Goal: Task Accomplishment & Management: Use online tool/utility

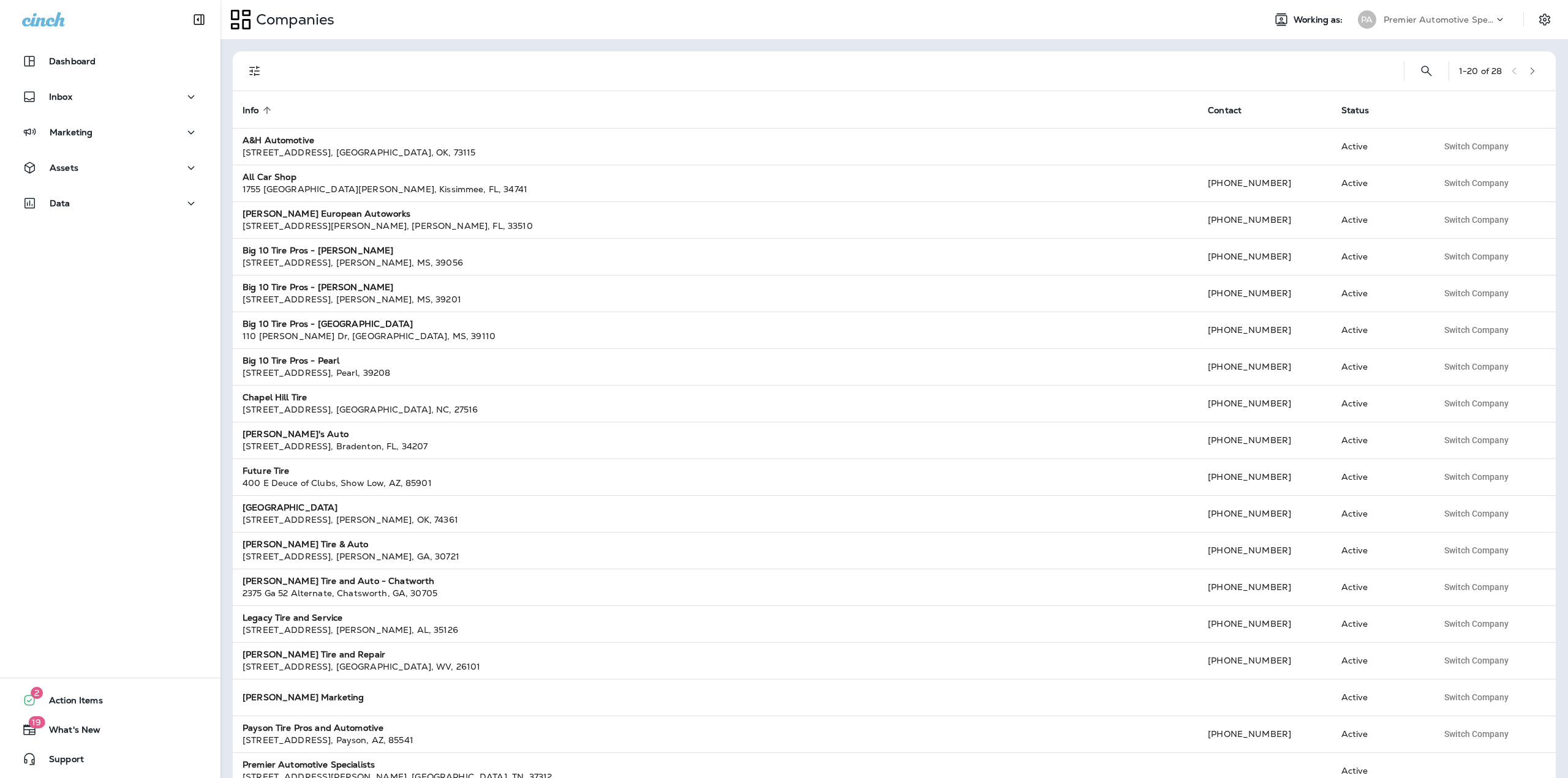
click at [1399, 32] on div "Companies Working as: PA Premier Automotive Specialists" at bounding box center [894, 20] width 1347 height 39
click at [1403, 25] on div "Premier Automotive Specialists" at bounding box center [1439, 20] width 110 height 19
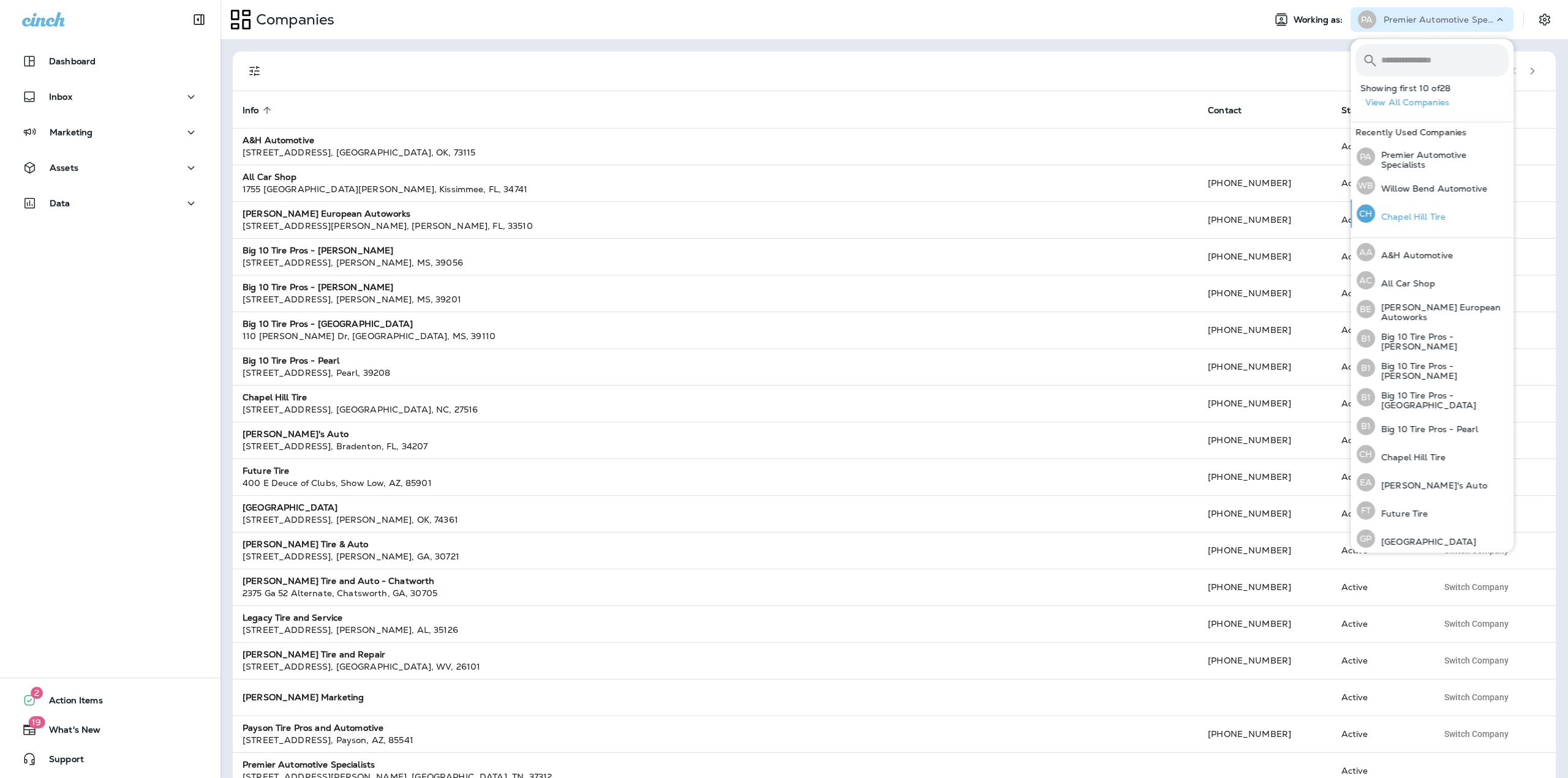
click at [1384, 222] on div "[GEOGRAPHIC_DATA] Tire" at bounding box center [1400, 213] width 99 height 29
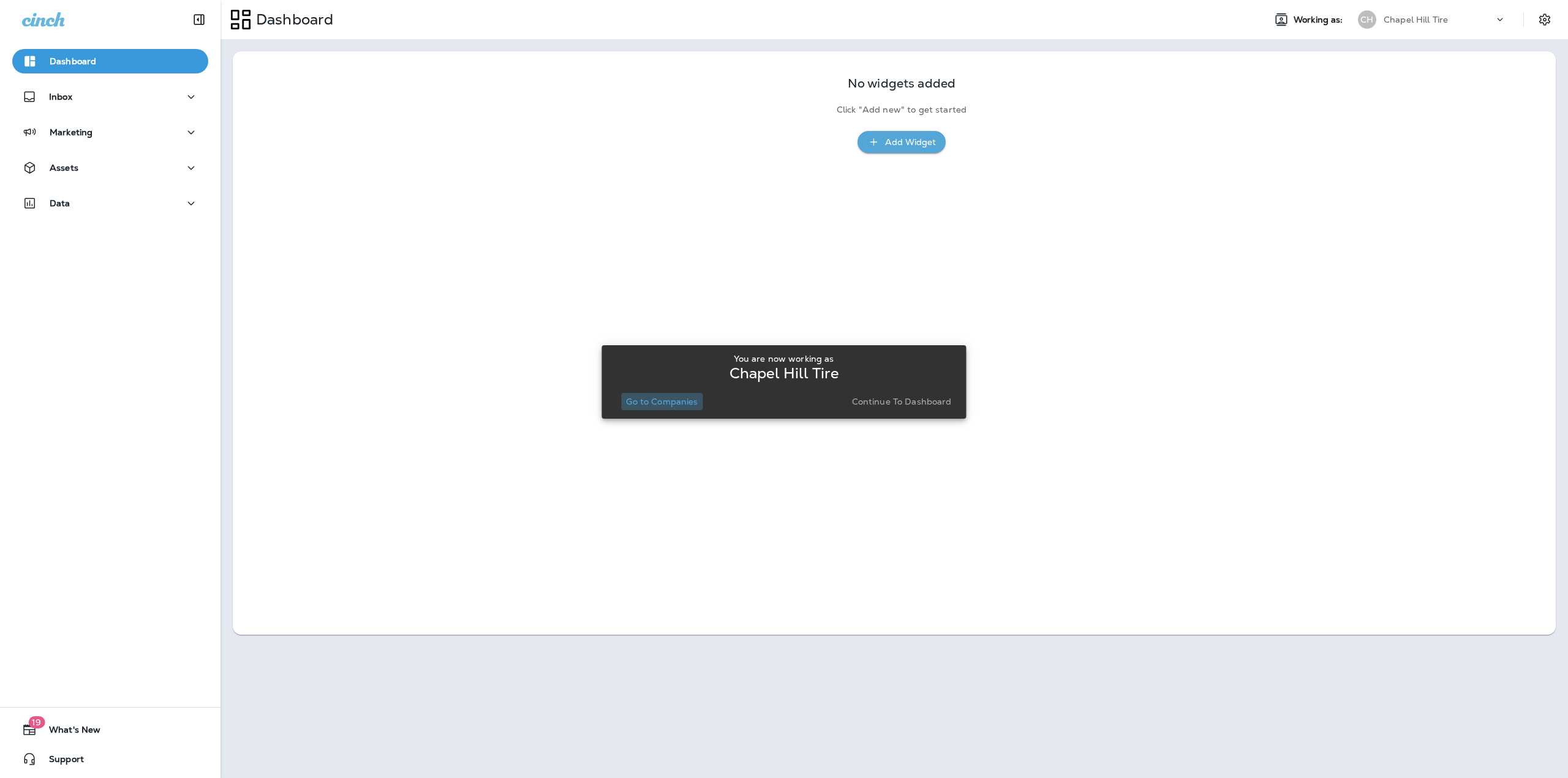
click at [647, 399] on p "Go to Companies" at bounding box center [662, 401] width 72 height 10
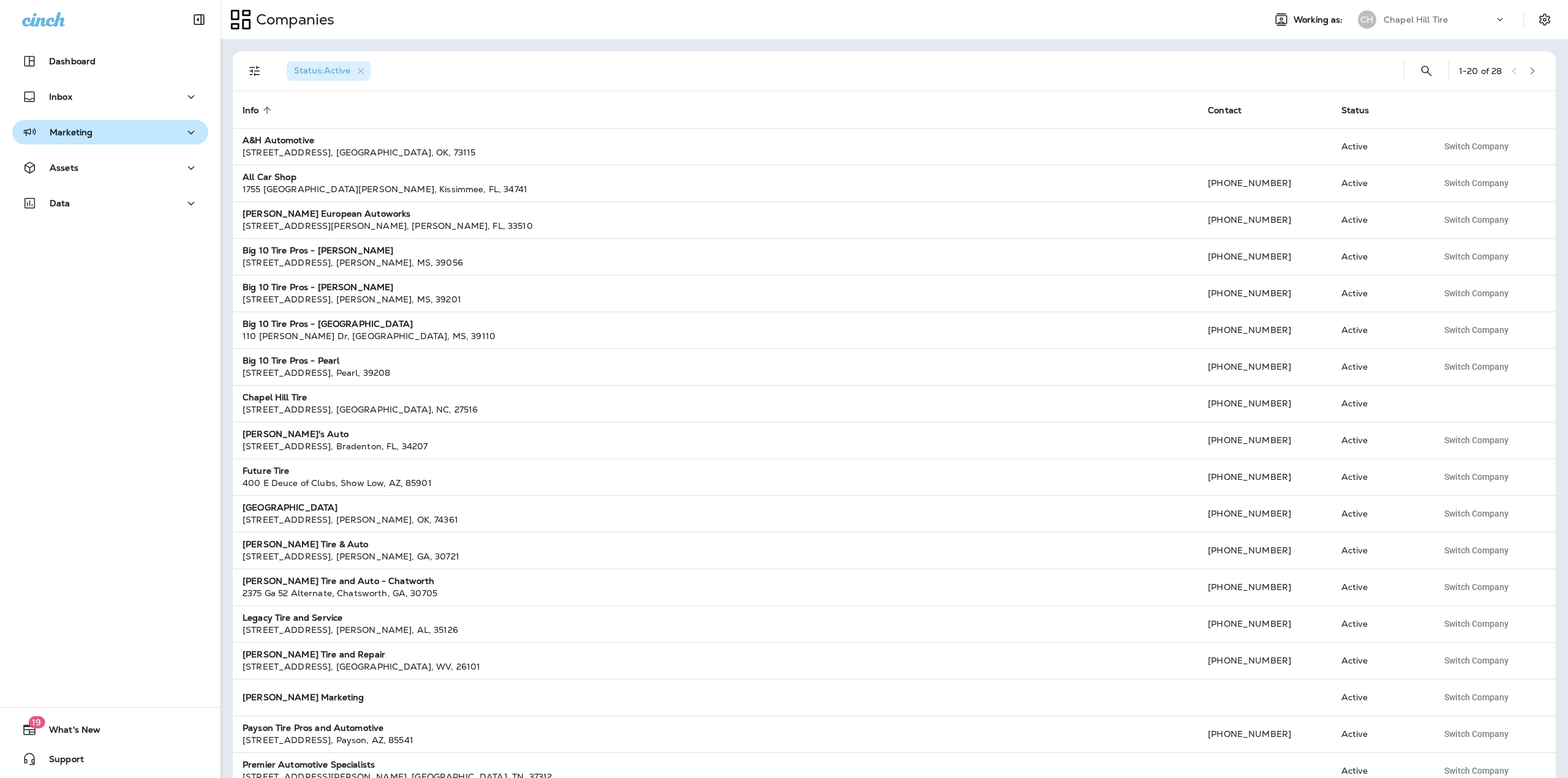
click at [68, 134] on p "Marketing" at bounding box center [70, 132] width 42 height 10
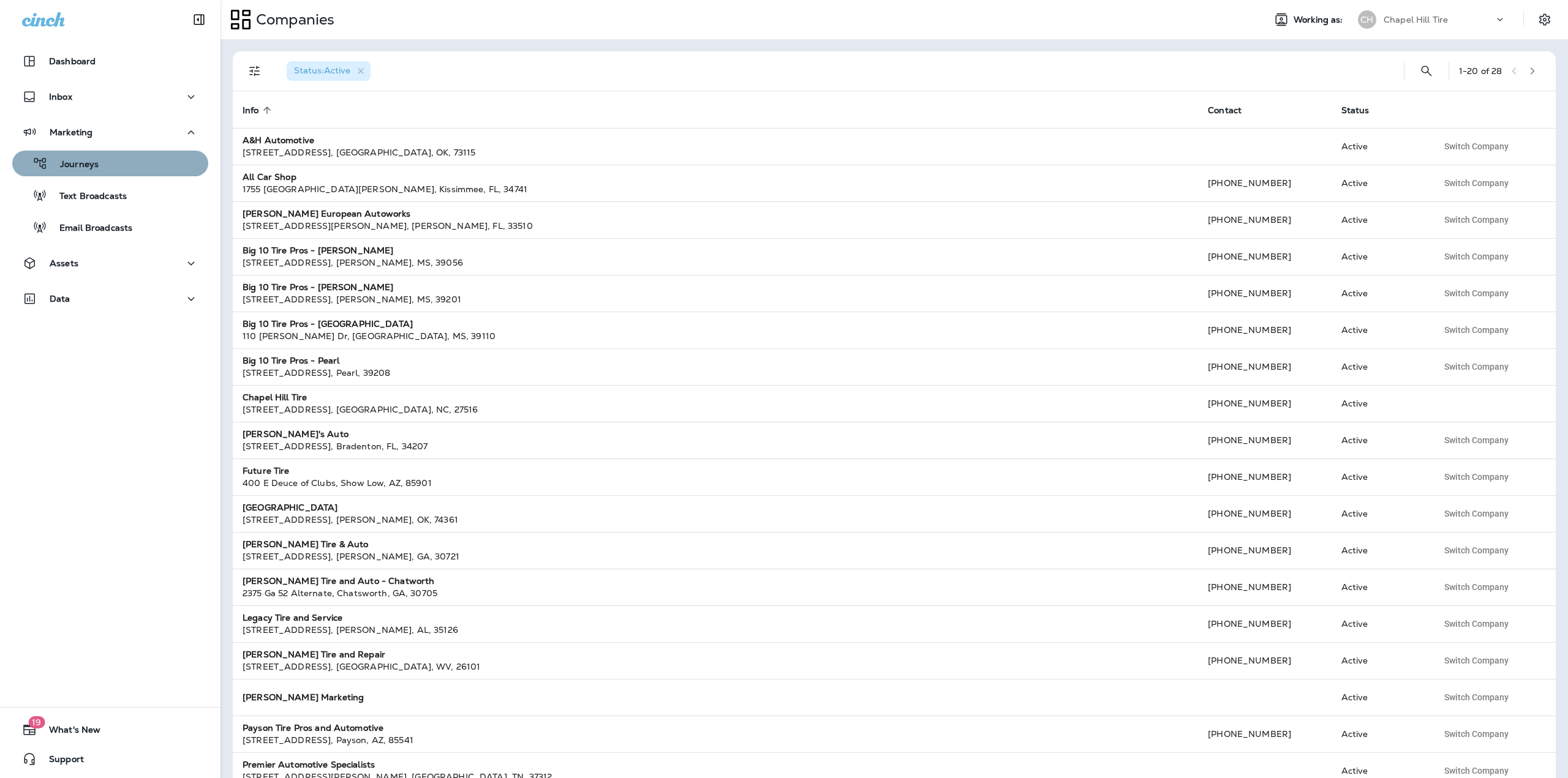
click at [126, 171] on div "Journeys" at bounding box center [109, 163] width 186 height 19
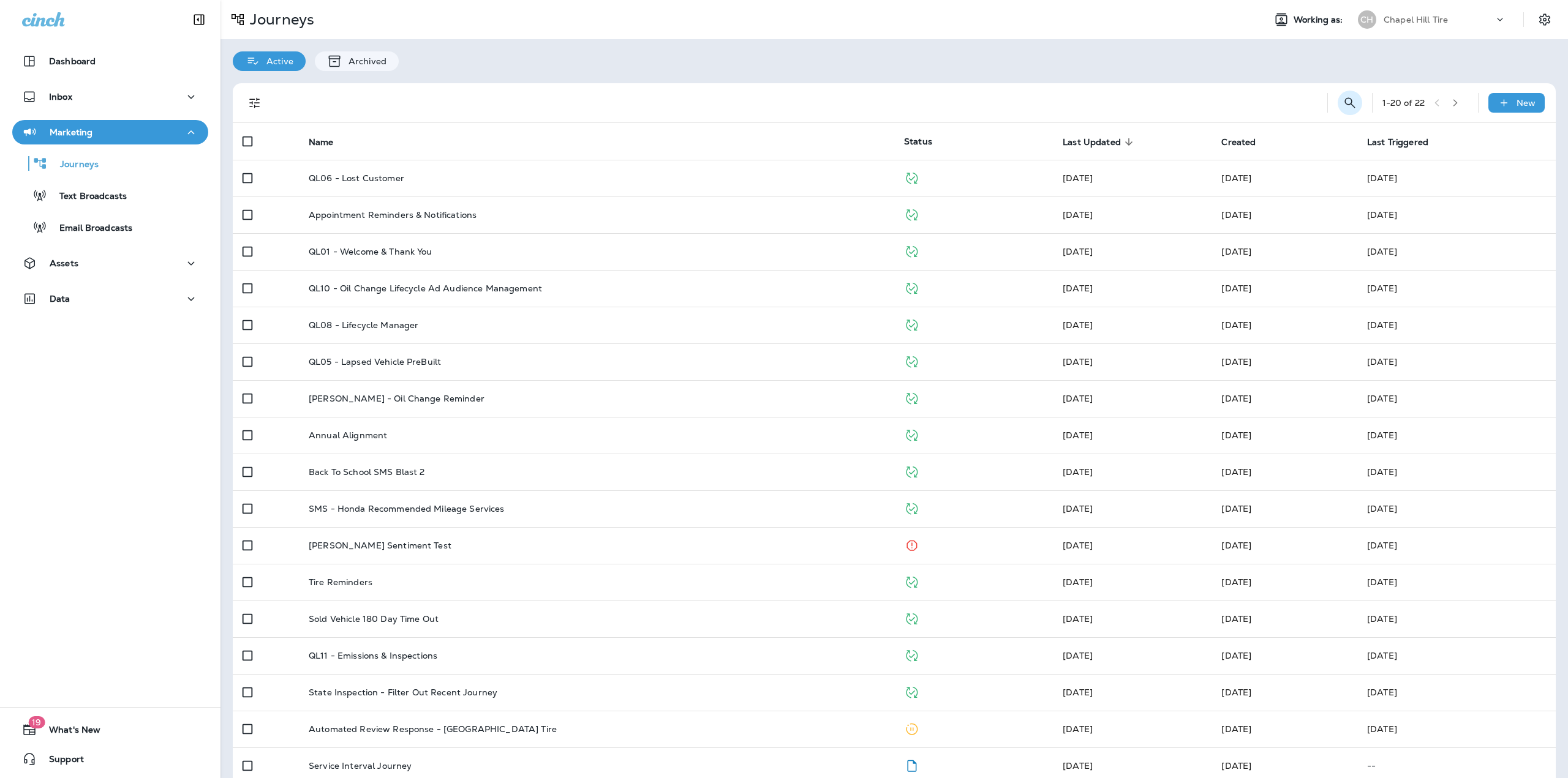
click at [1342, 104] on icon "Search Journeys" at bounding box center [1349, 103] width 15 height 15
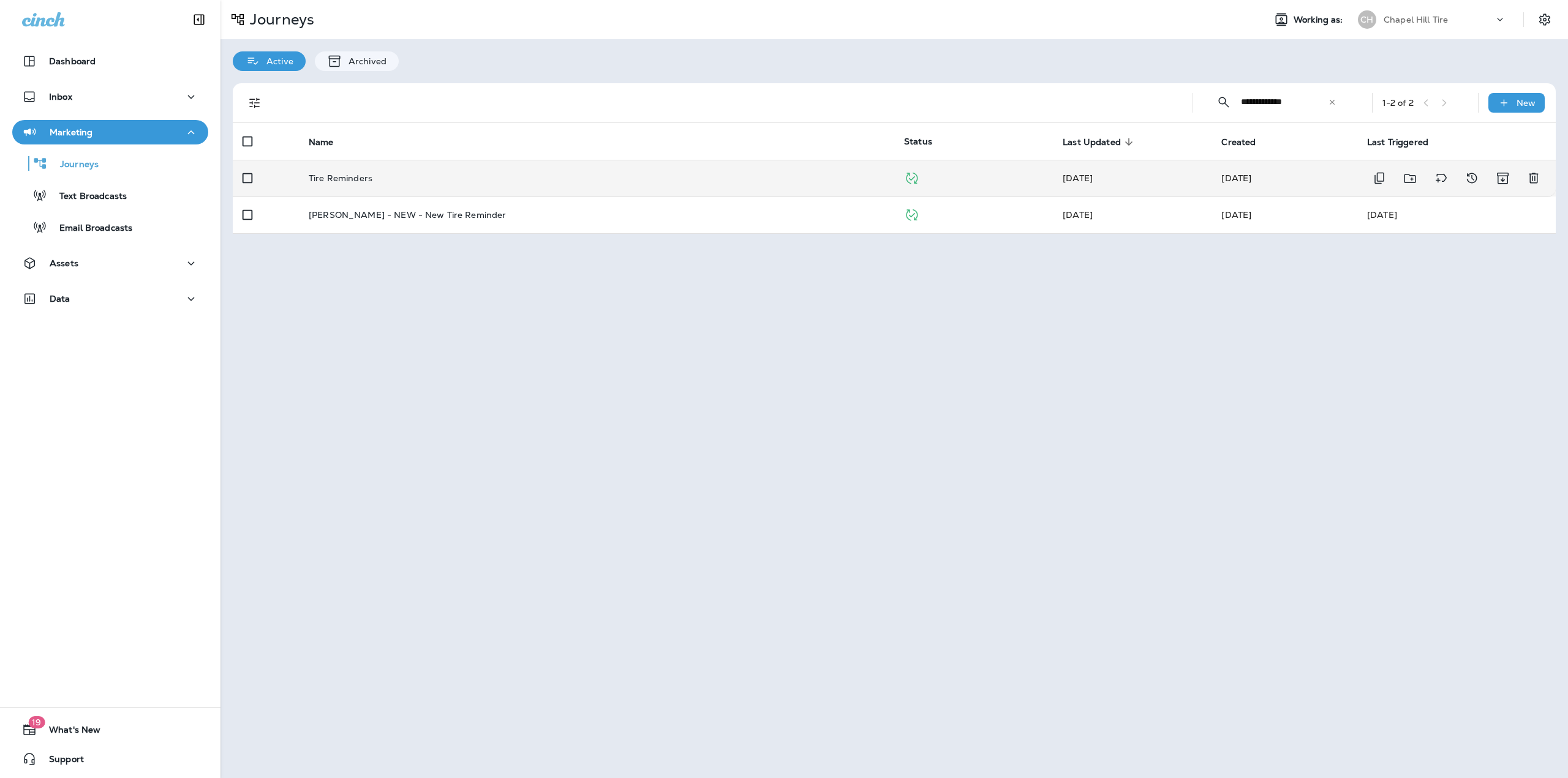
type input "**********"
click at [469, 171] on td "Tire Reminders" at bounding box center [597, 177] width 596 height 36
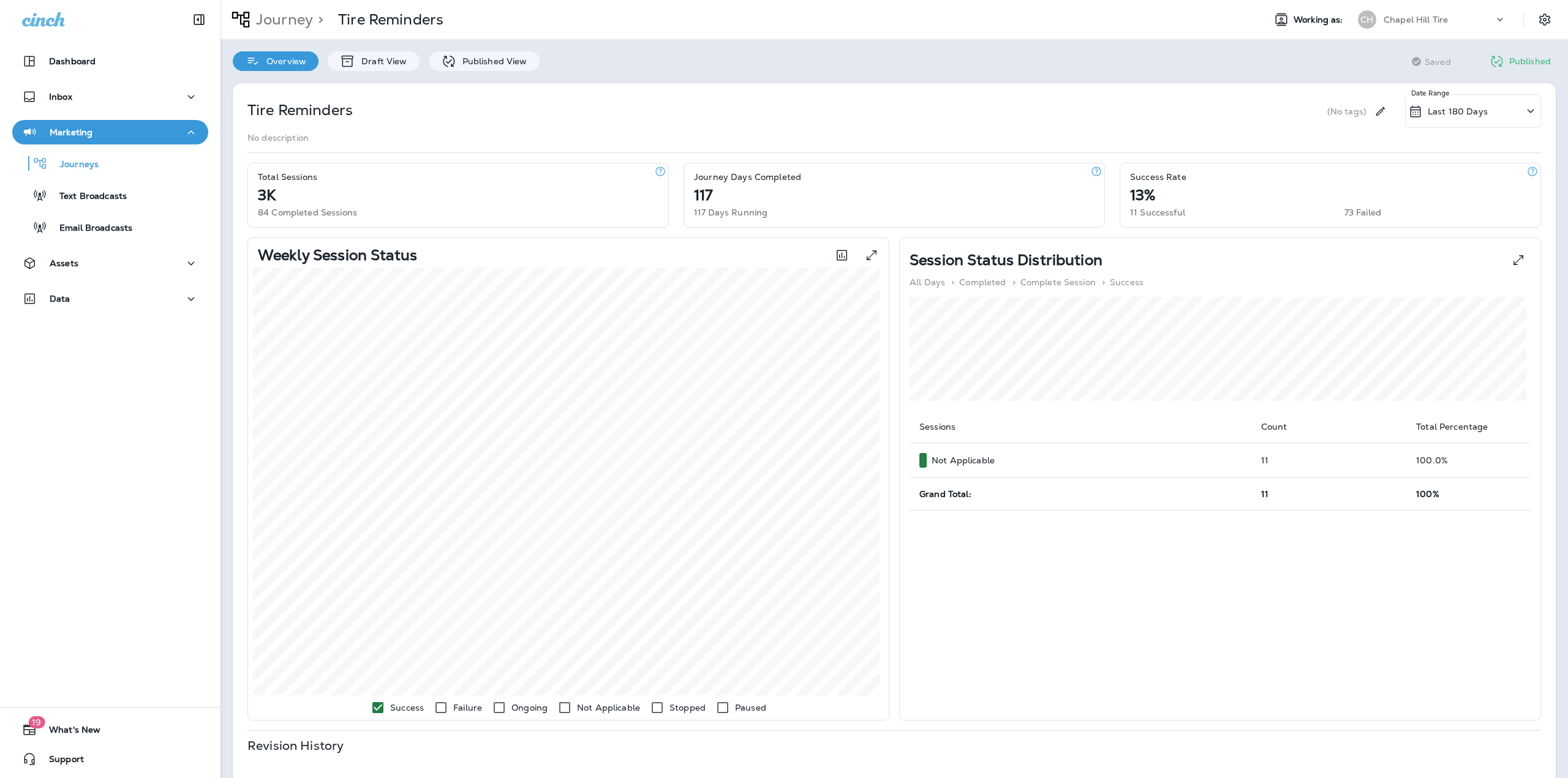
click at [455, 72] on div "Tire Reminders (No tags) Last 180 Days Date Range No description Total Sessions…" at bounding box center [894, 554] width 1347 height 966
click at [458, 68] on div "Published View" at bounding box center [484, 61] width 110 height 20
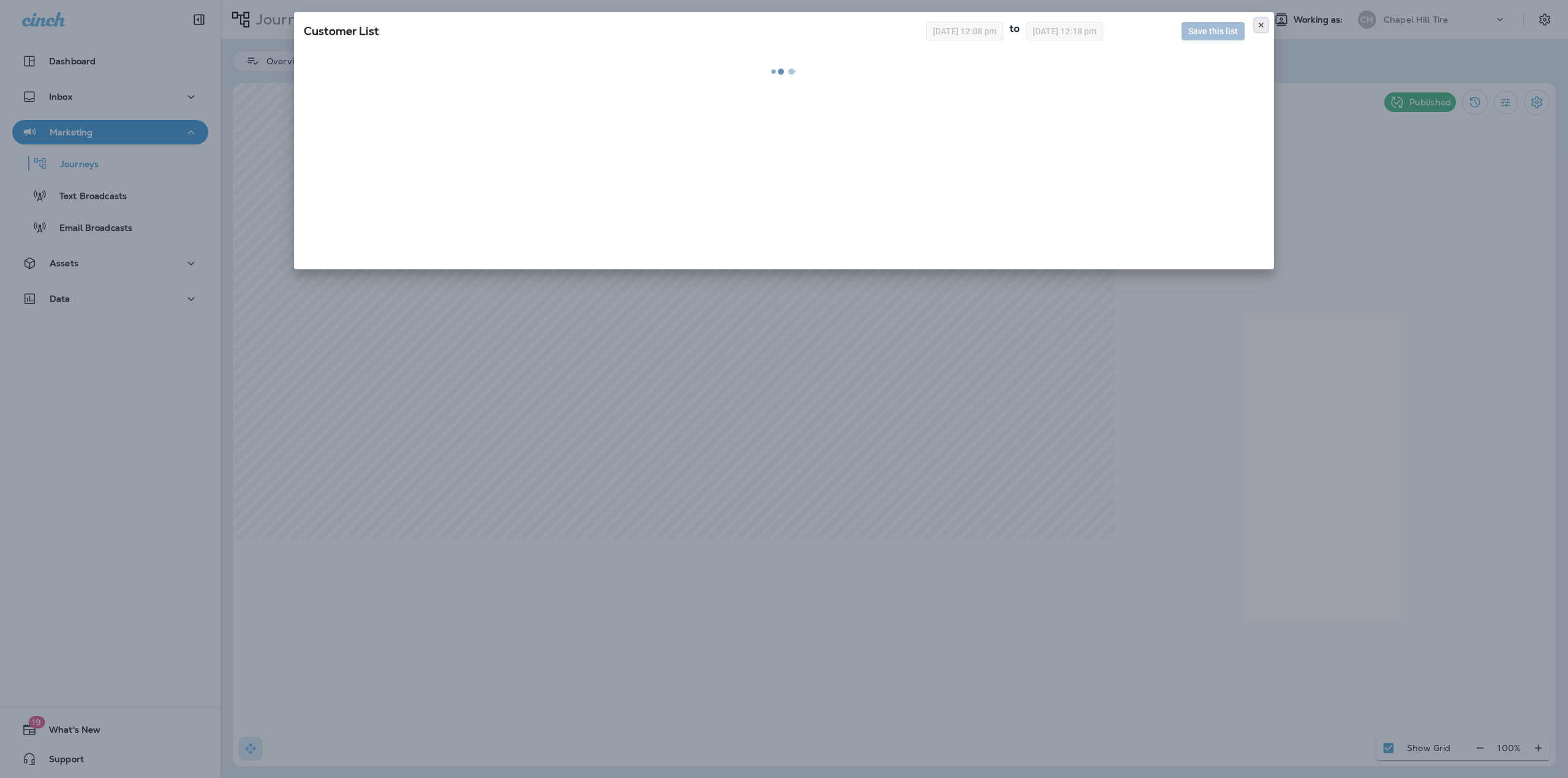
click at [1258, 23] on icon at bounding box center [1260, 25] width 7 height 7
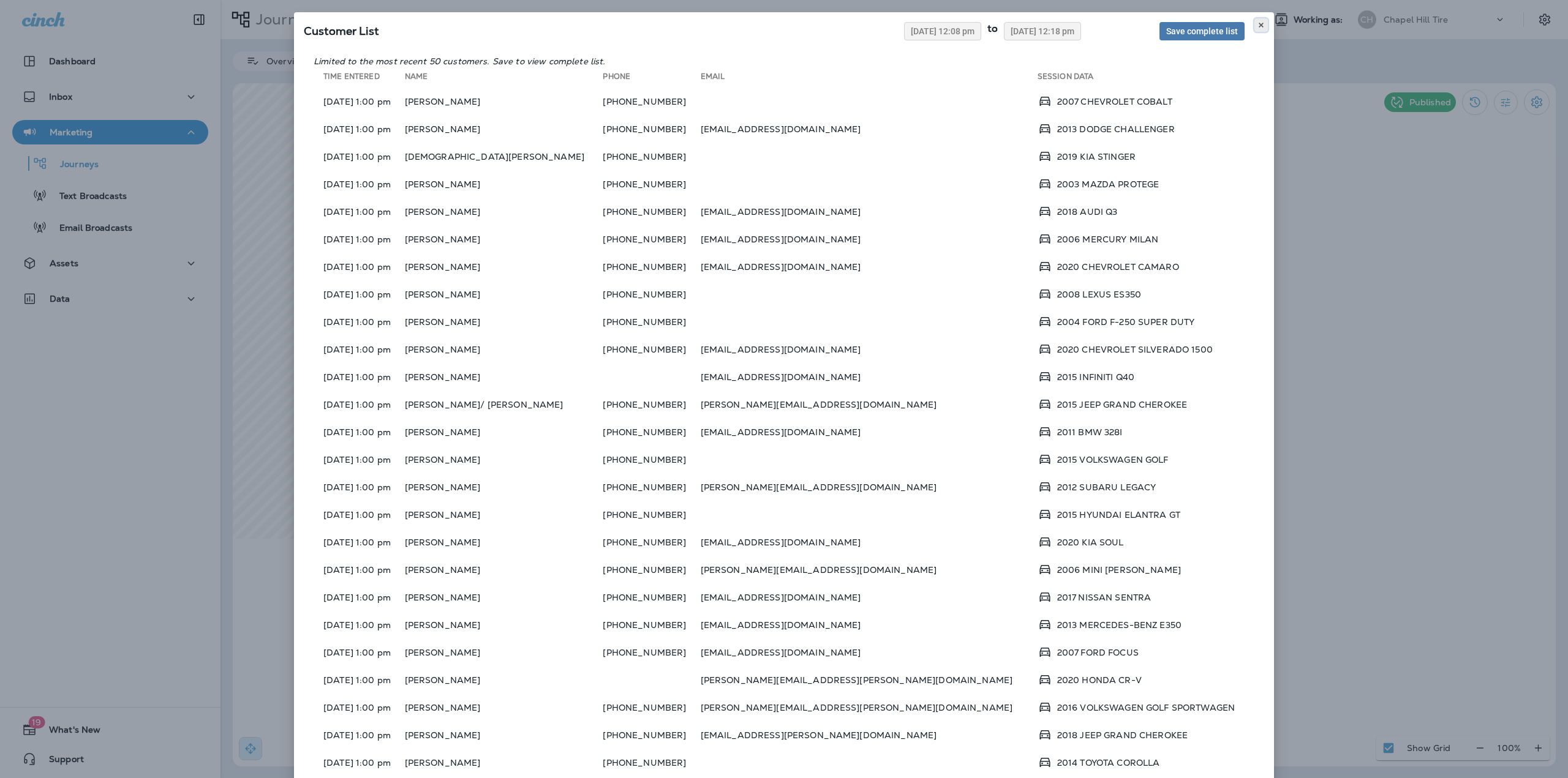
click at [1259, 27] on button at bounding box center [1261, 26] width 14 height 14
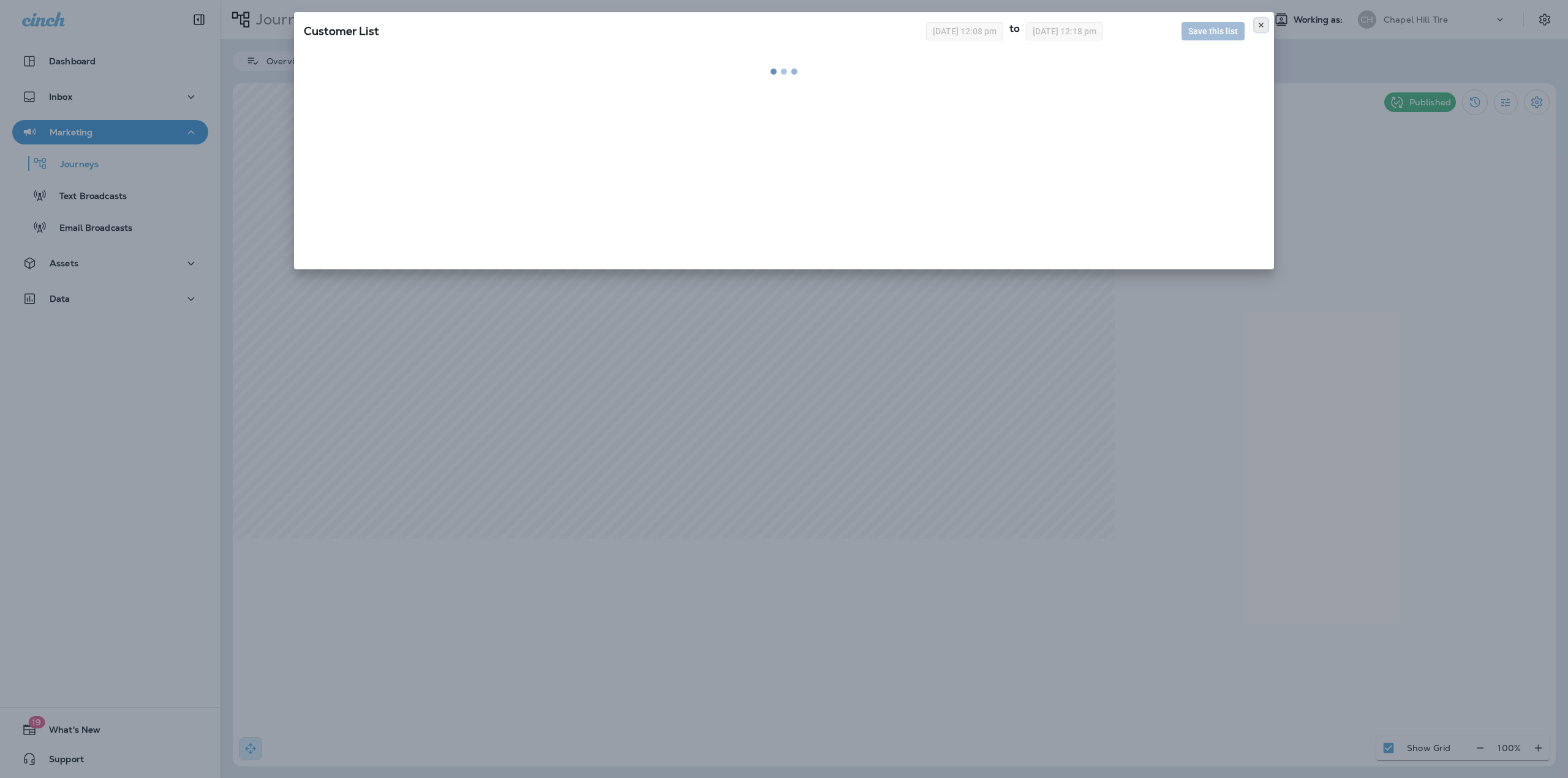
click at [1260, 24] on icon at bounding box center [1260, 25] width 7 height 7
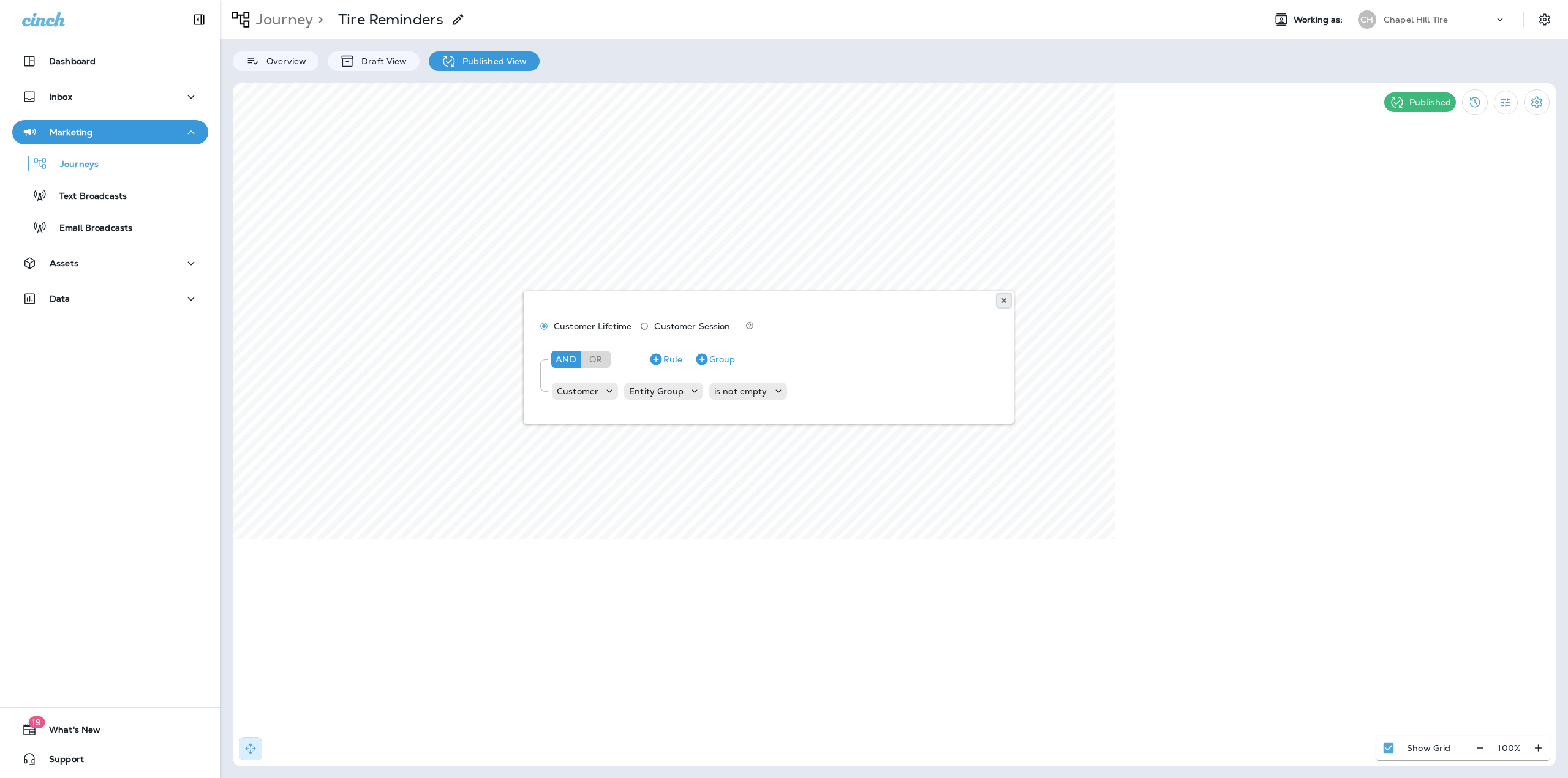
click at [998, 303] on button at bounding box center [1004, 301] width 14 height 14
click at [81, 92] on div "Inbox" at bounding box center [109, 98] width 177 height 16
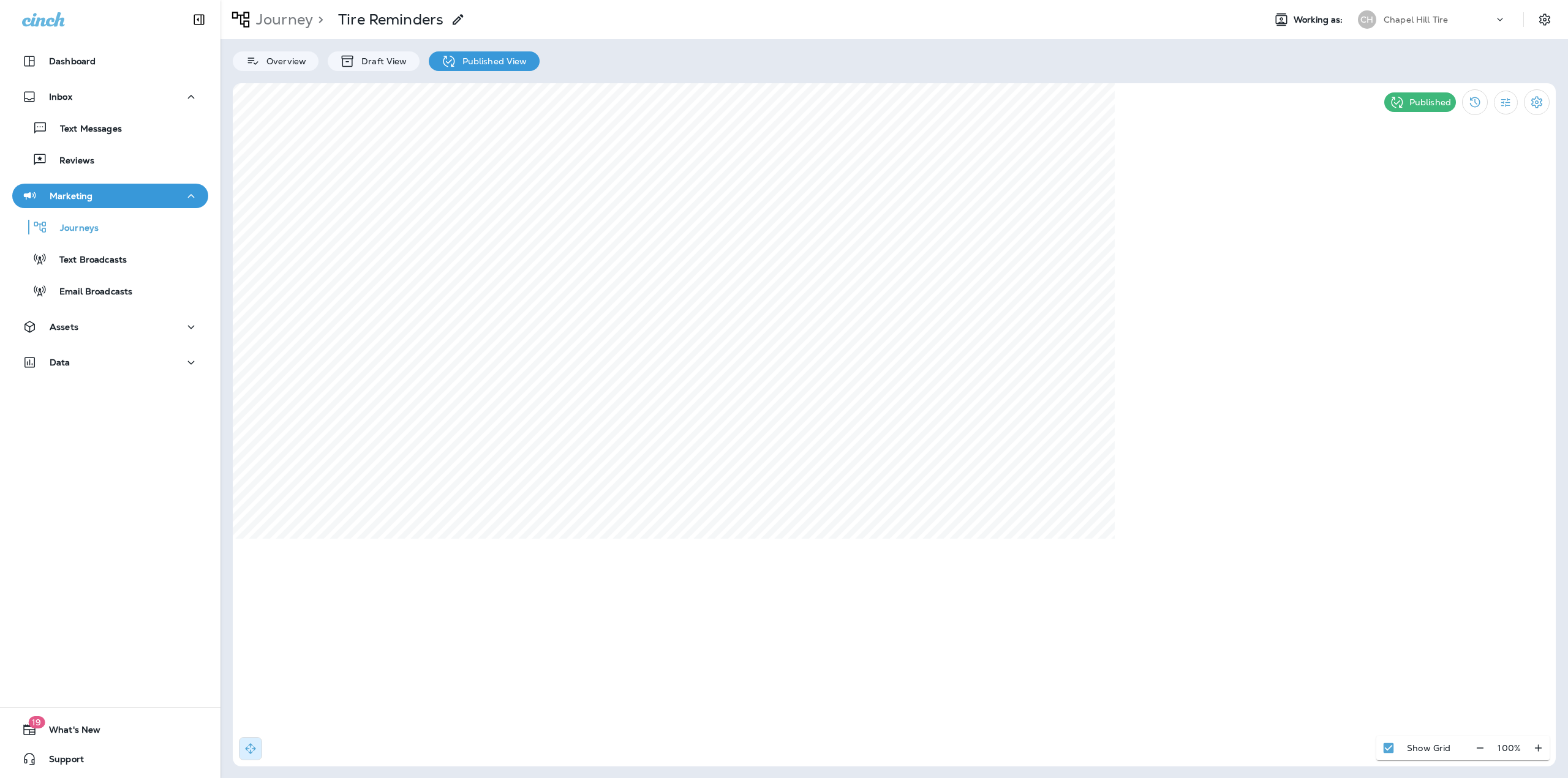
click at [77, 240] on div "Journeys Text Broadcasts Email Broadcasts" at bounding box center [109, 255] width 196 height 96
click at [78, 233] on p "Journeys" at bounding box center [73, 229] width 51 height 12
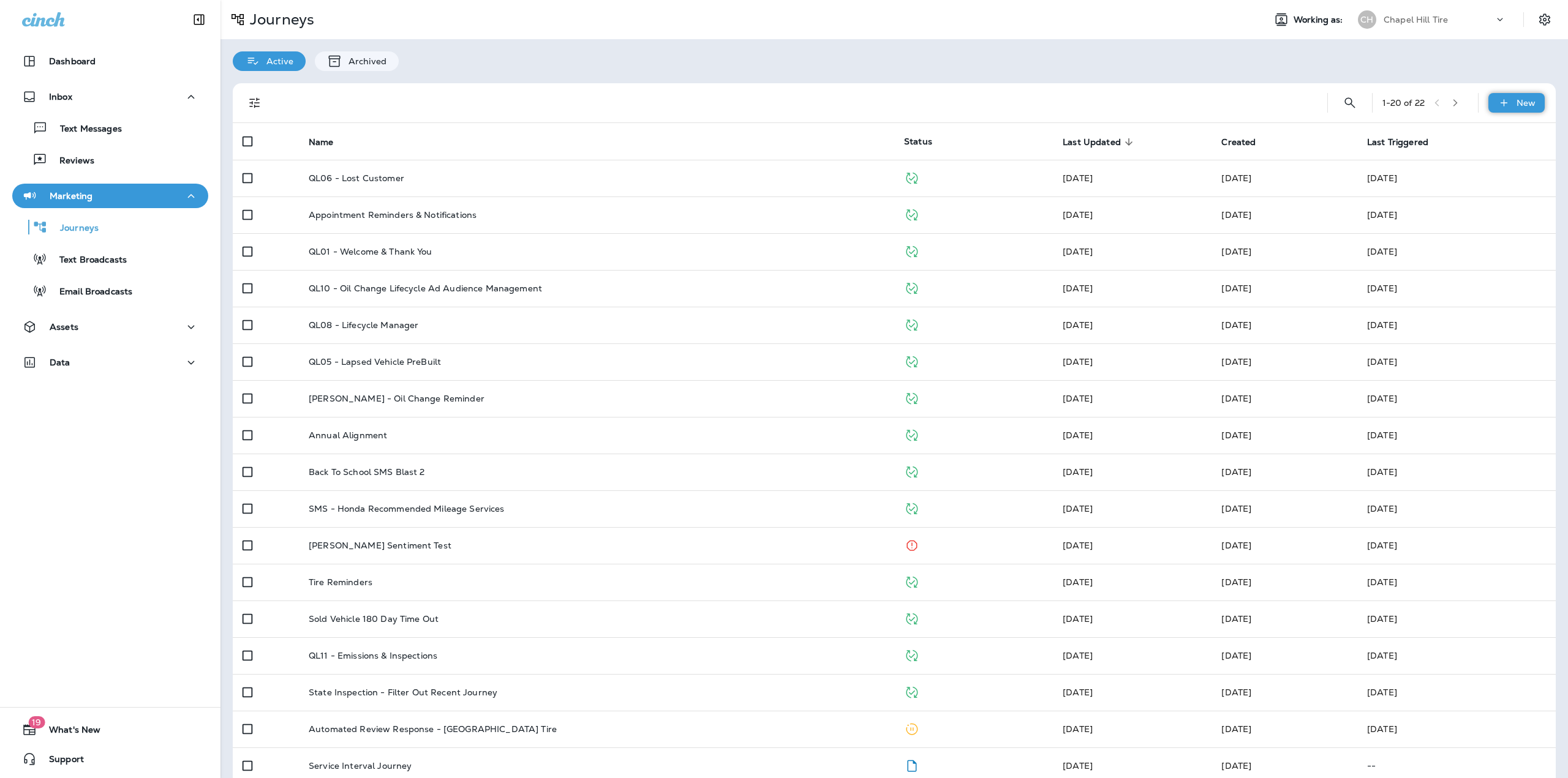
click at [1499, 107] on icon at bounding box center [1503, 103] width 13 height 12
click at [1472, 138] on button "New Journey" at bounding box center [1486, 132] width 96 height 30
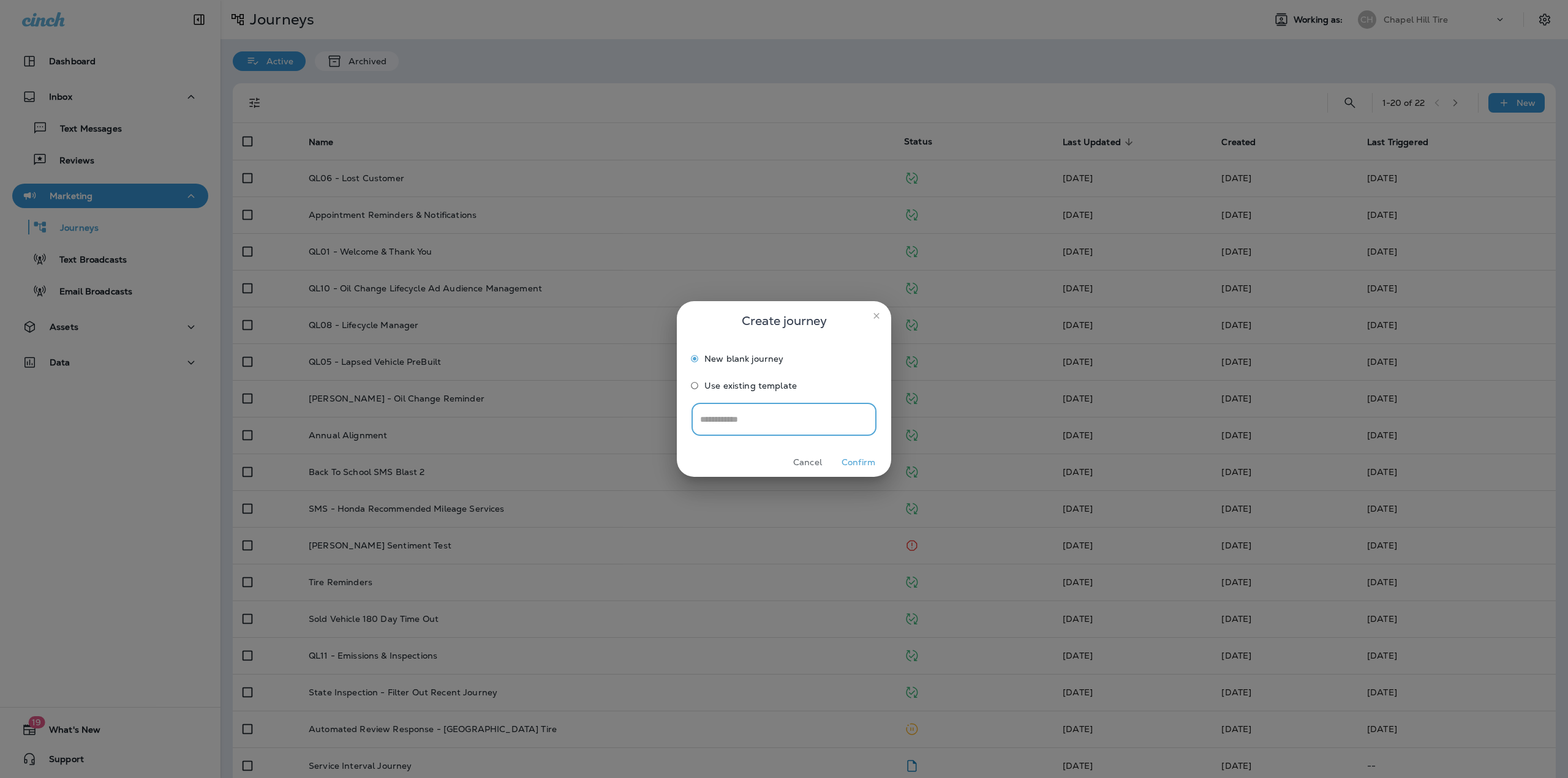
click at [878, 316] on icon "close" at bounding box center [877, 316] width 10 height 10
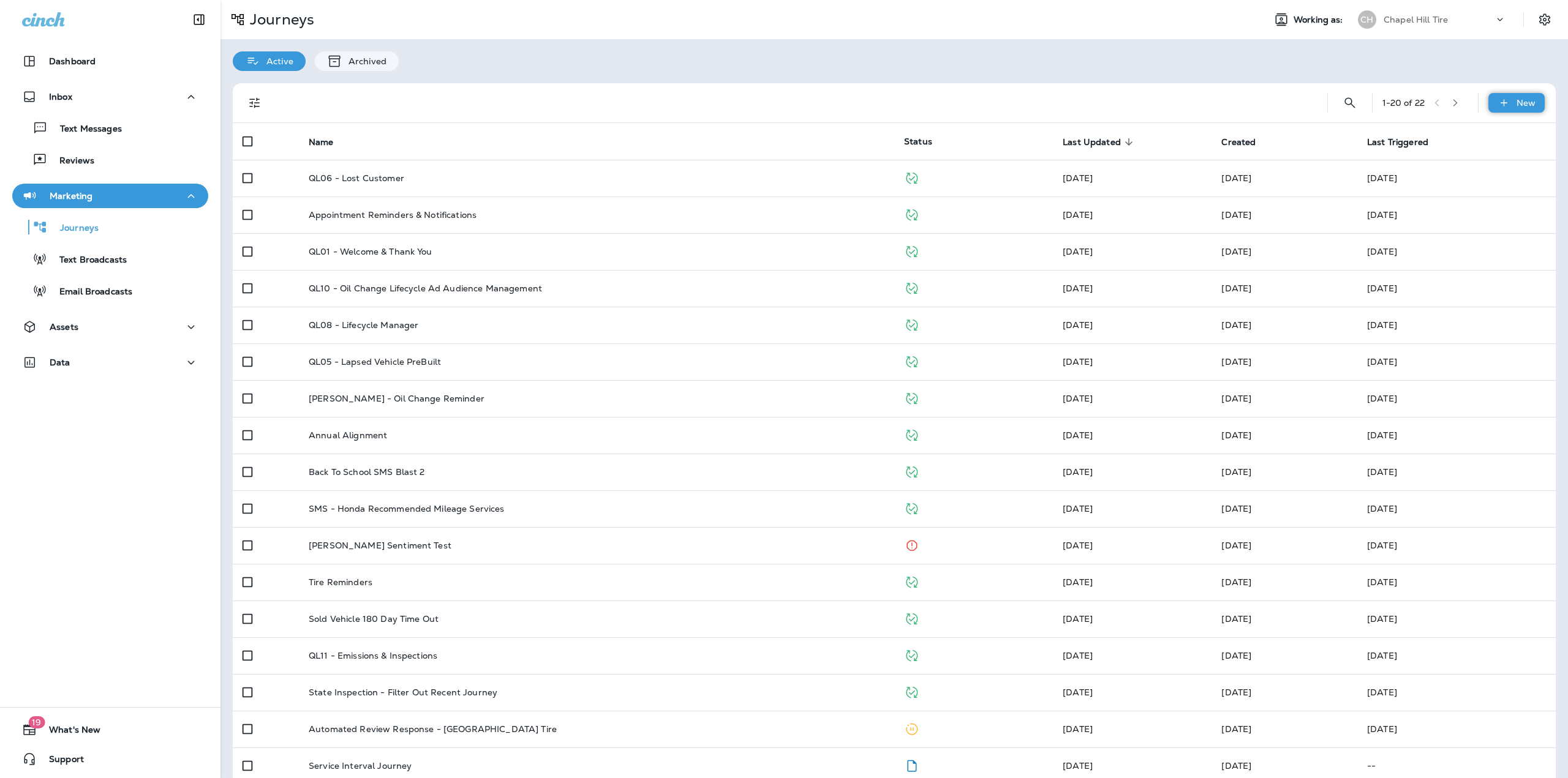
click at [1503, 106] on div "New" at bounding box center [1516, 103] width 56 height 20
click at [1495, 135] on p "New Journey" at bounding box center [1495, 132] width 61 height 10
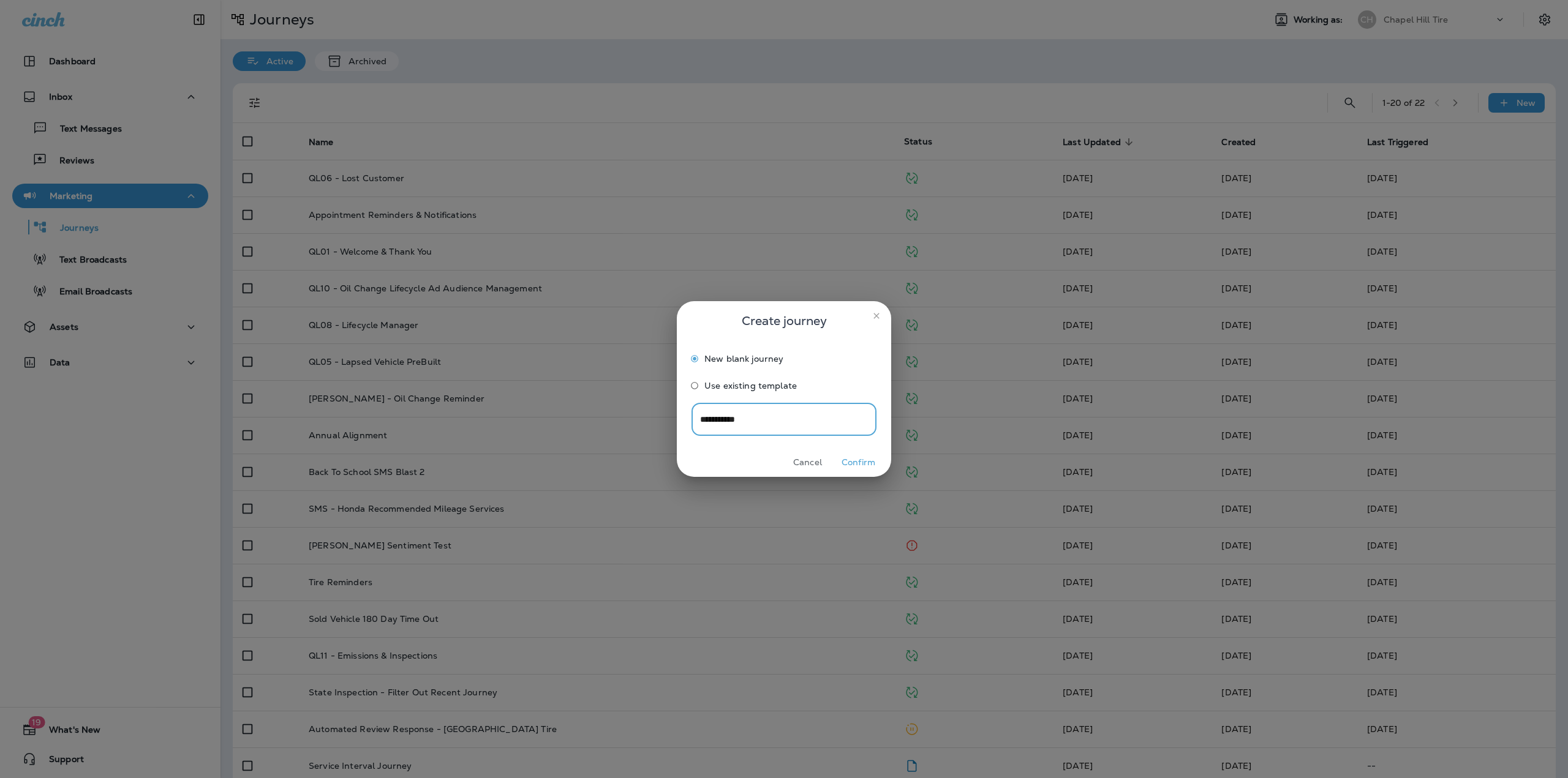
type input "**********"
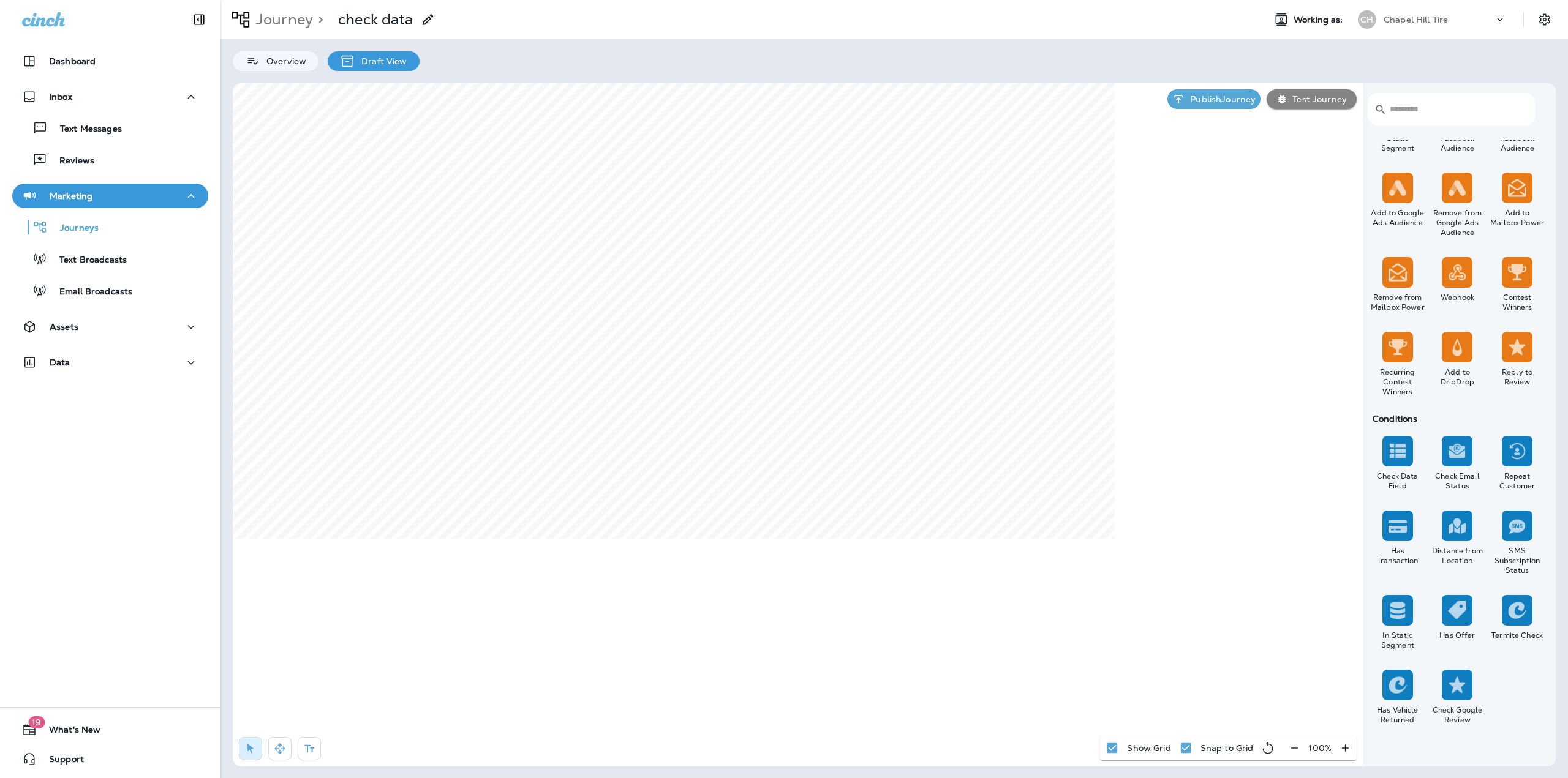
scroll to position [747, 0]
click at [878, 442] on button "Rule" at bounding box center [880, 446] width 43 height 20
click at [844, 475] on icon at bounding box center [842, 477] width 12 height 12
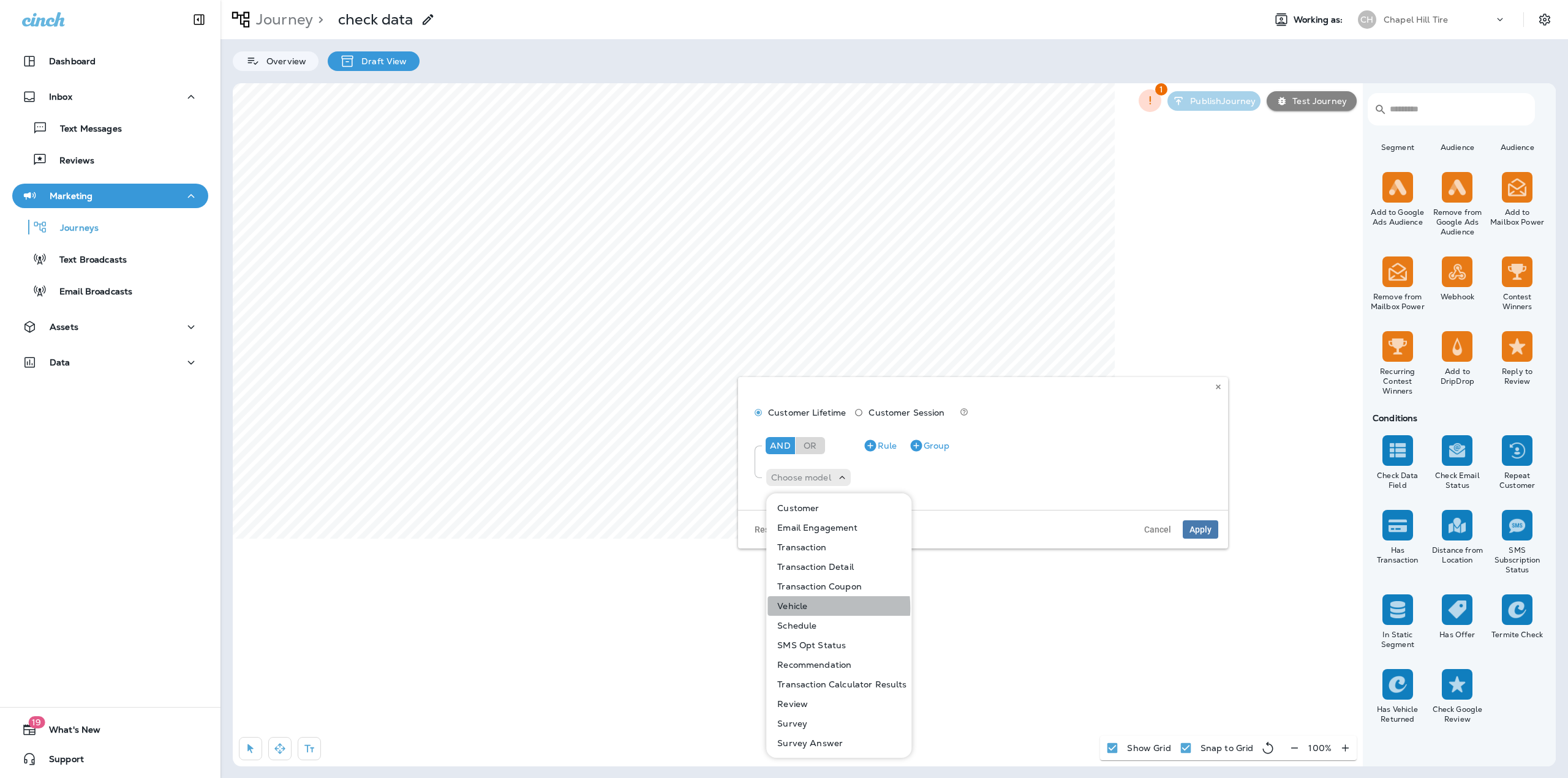
click at [799, 608] on p "Vehicle" at bounding box center [789, 606] width 35 height 10
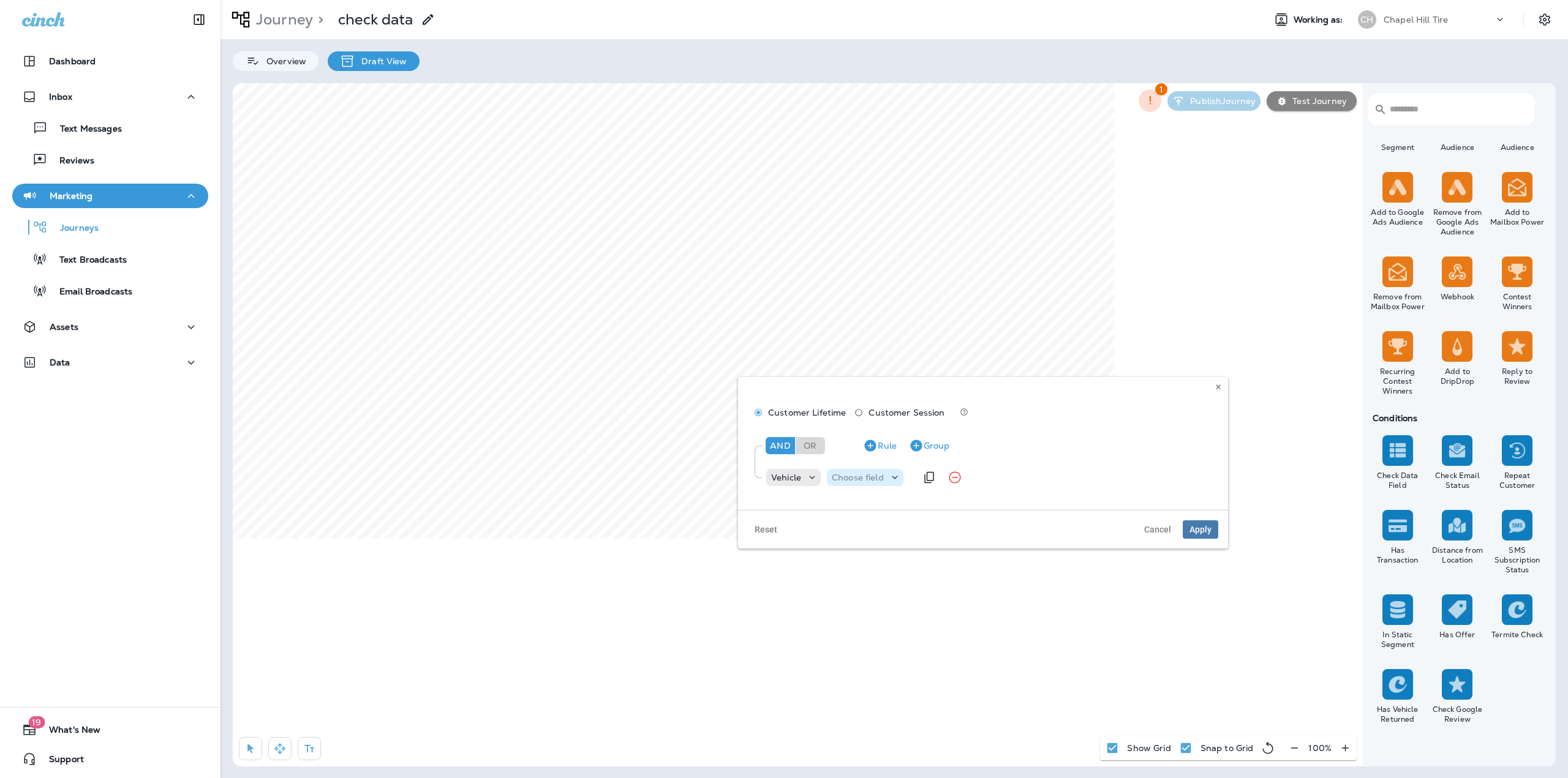
click at [880, 469] on div "Choose field" at bounding box center [865, 477] width 77 height 17
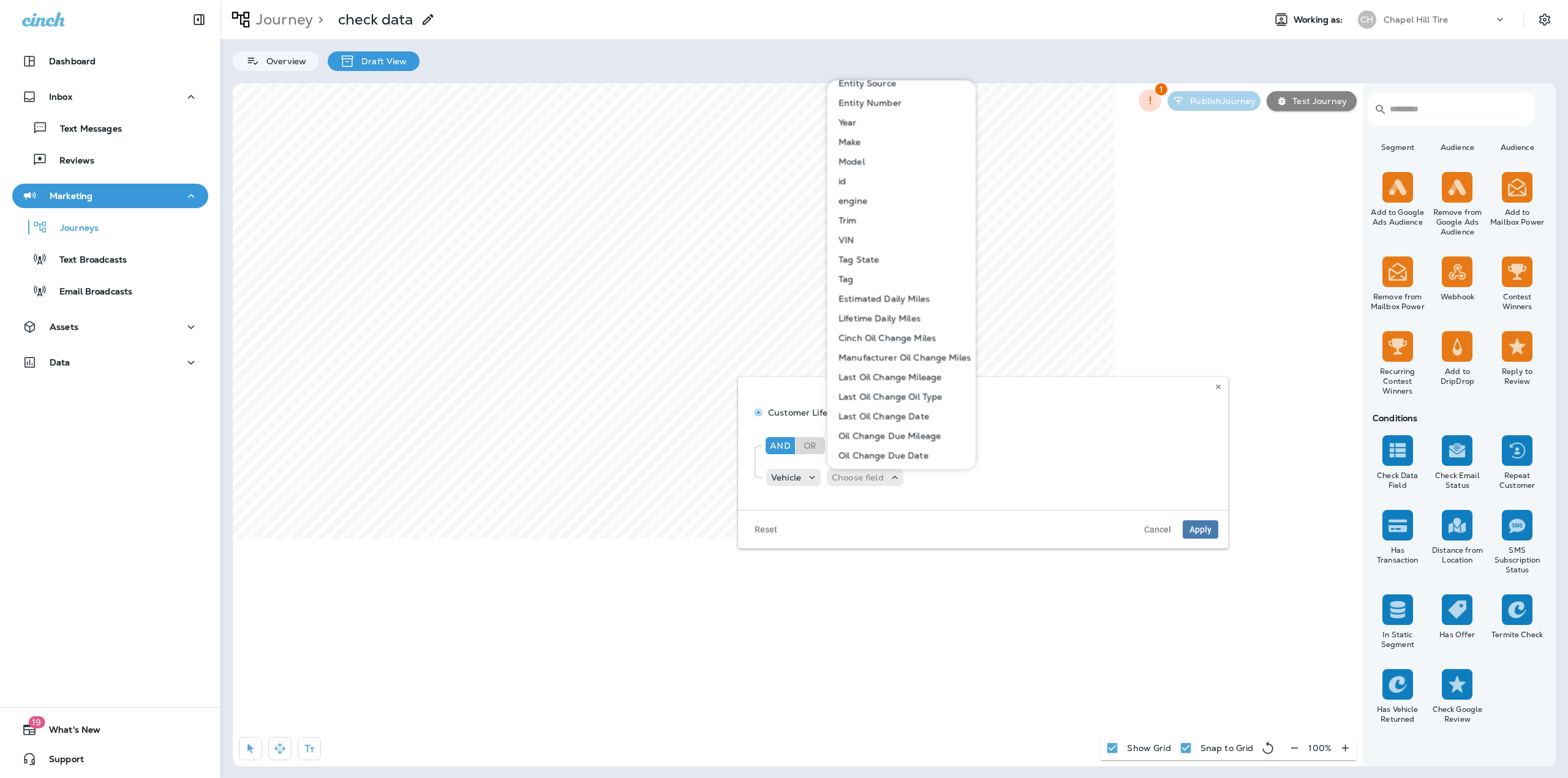
scroll to position [91, 0]
click at [1219, 387] on icon at bounding box center [1217, 387] width 7 height 7
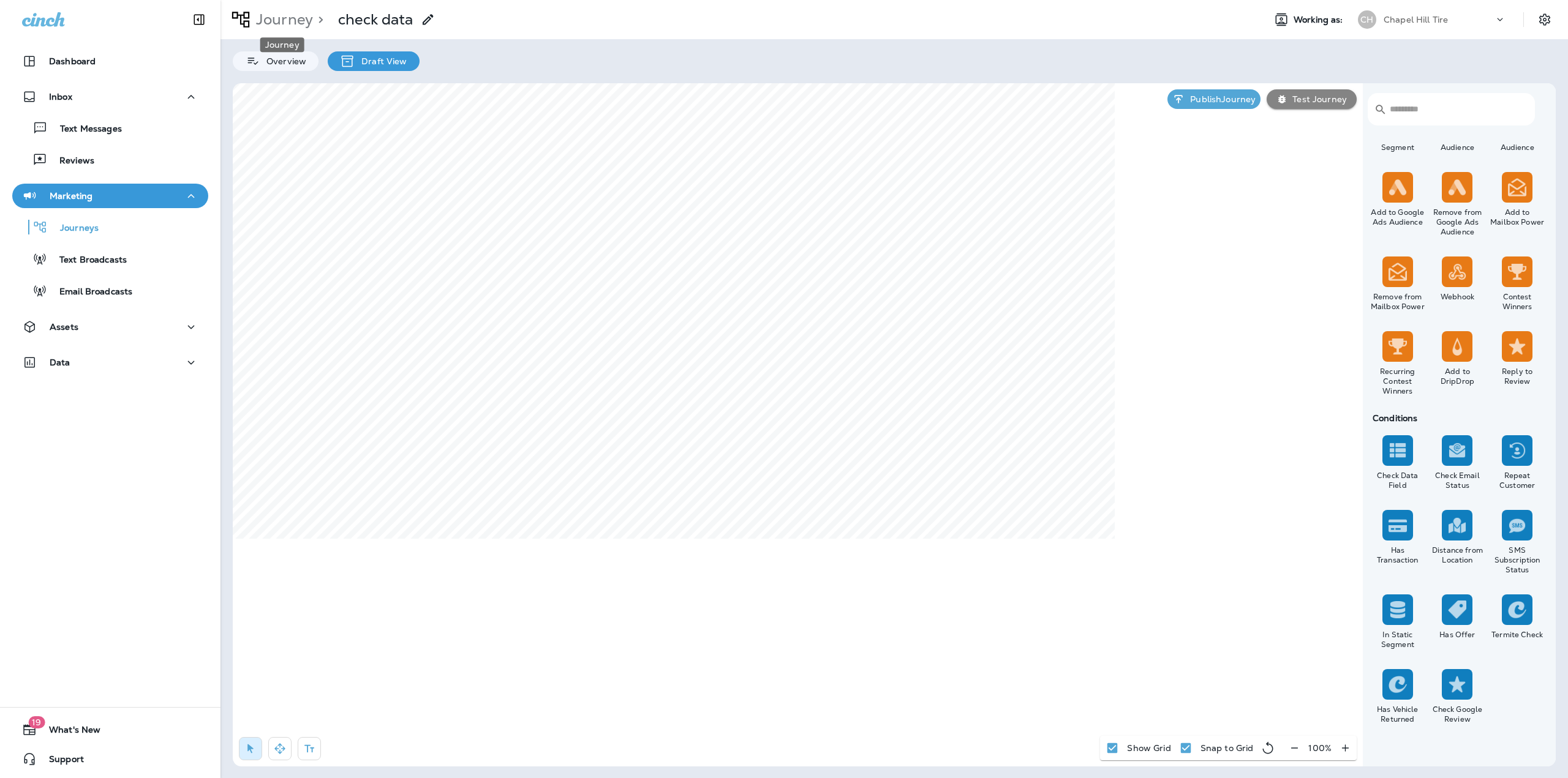
click at [293, 19] on p "Journey" at bounding box center [282, 20] width 62 height 19
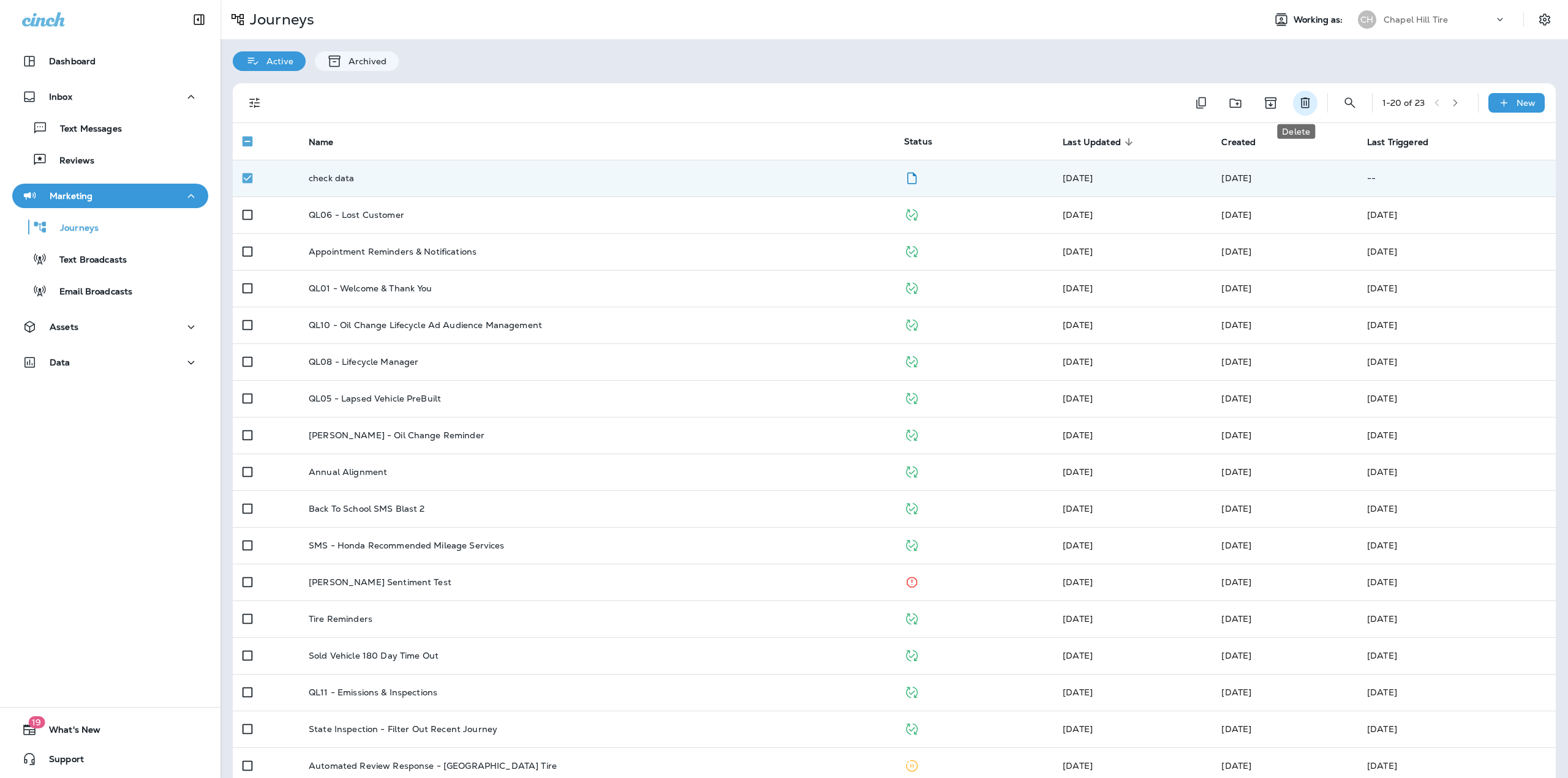
click at [1300, 105] on icon "Delete" at bounding box center [1304, 103] width 9 height 11
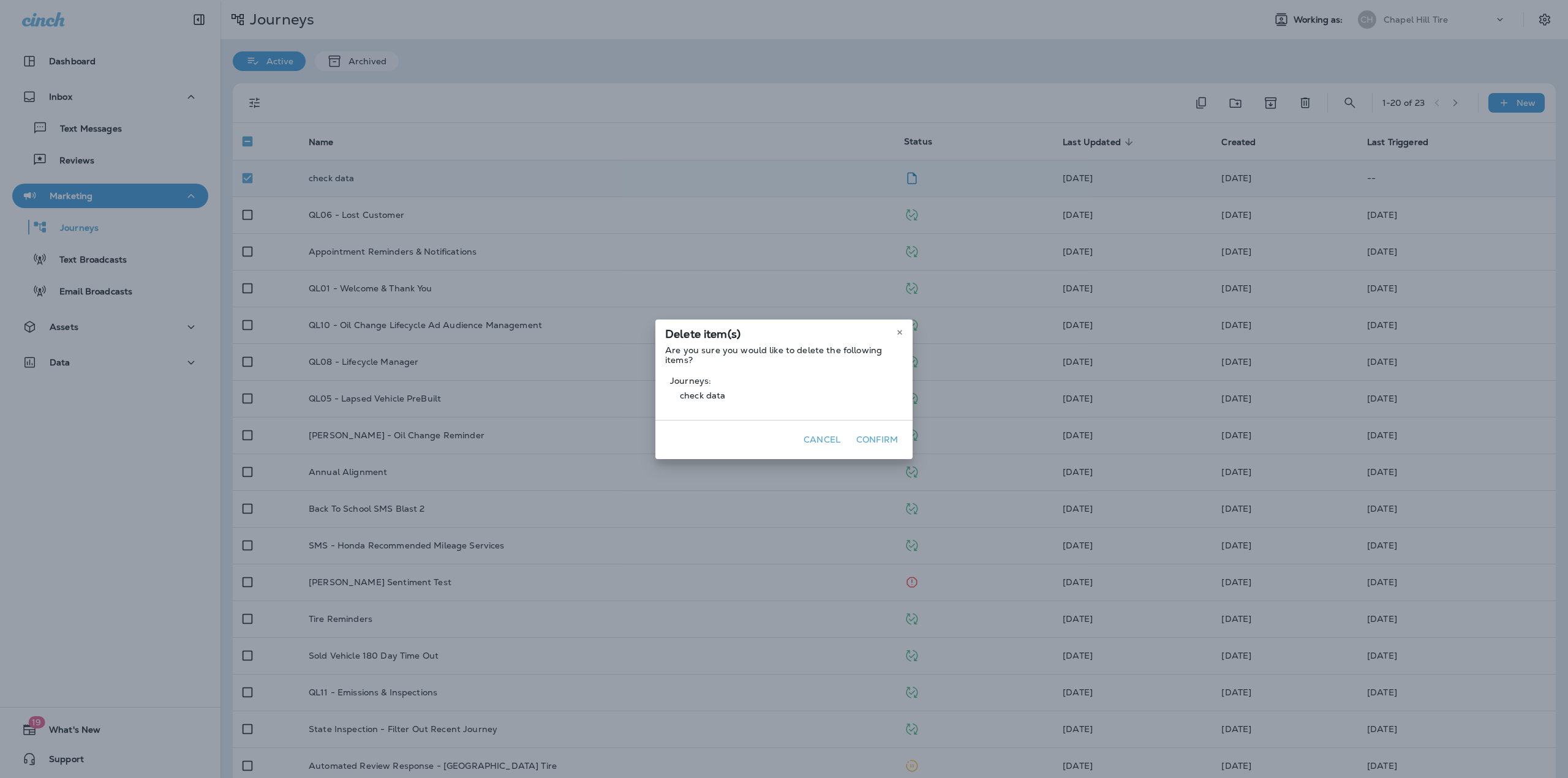
click at [880, 443] on button "Confirm" at bounding box center [877, 440] width 51 height 19
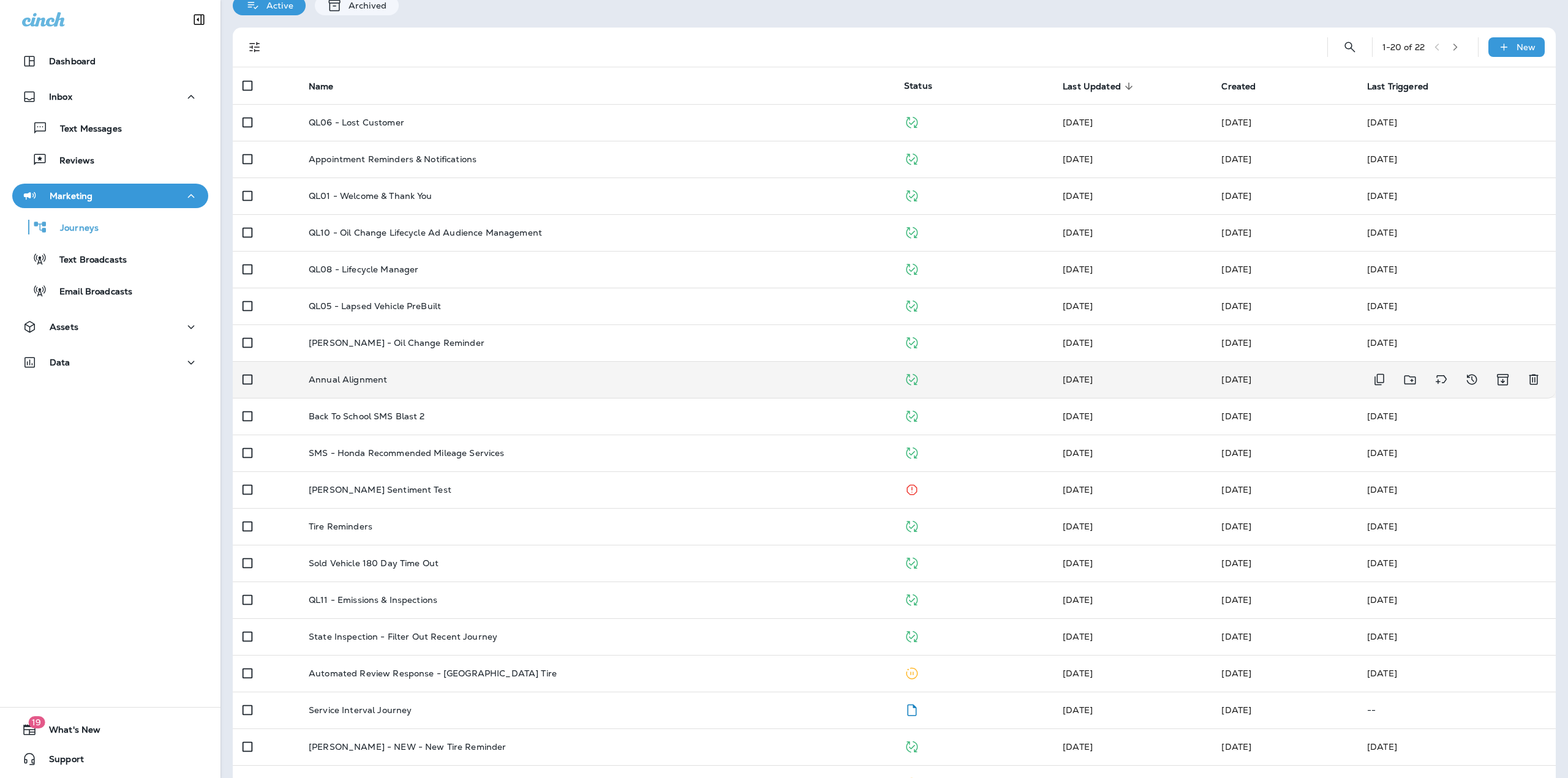
scroll to position [61, 0]
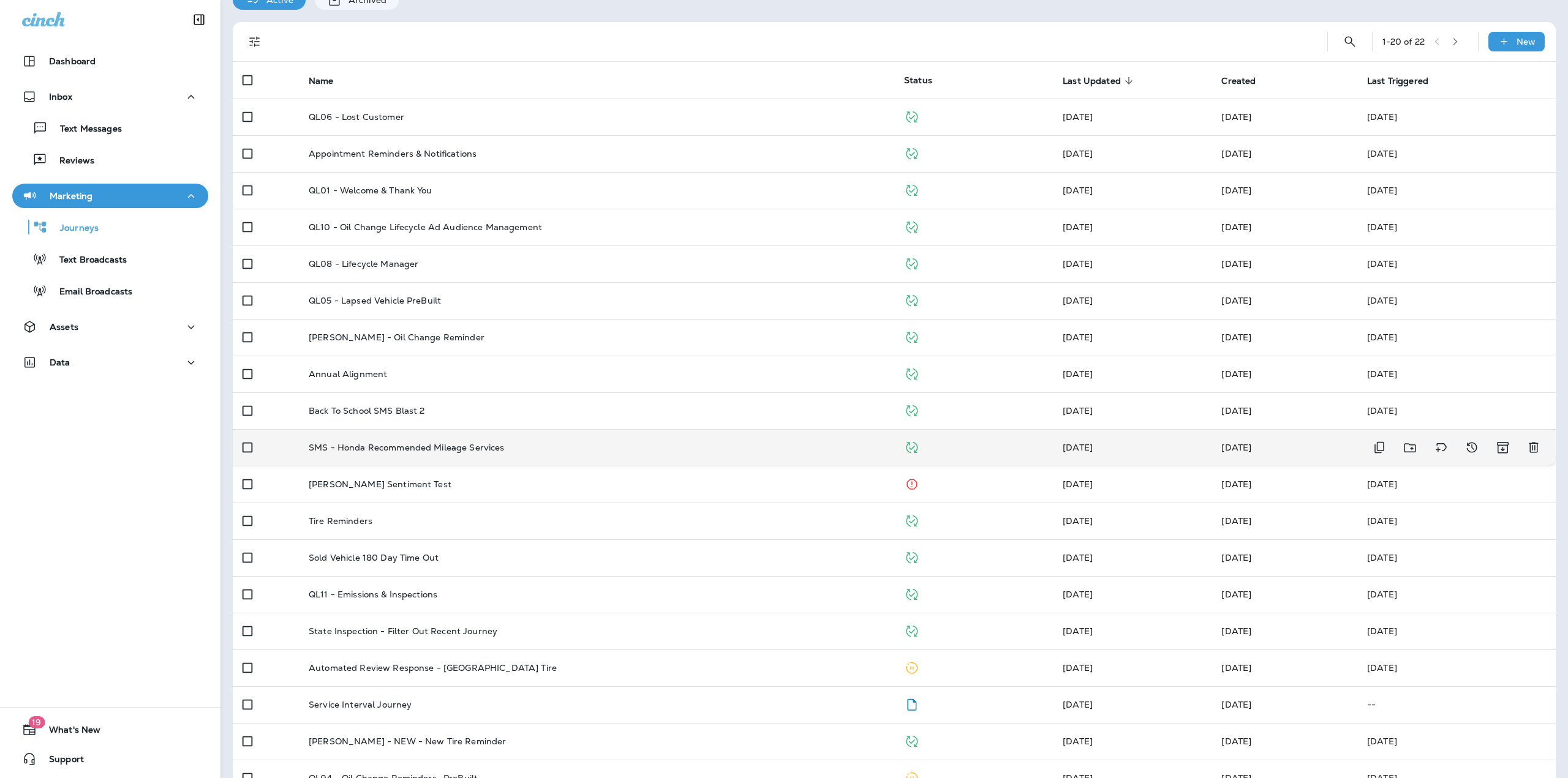
click at [521, 445] on div "SMS - Honda Recommended Mileage Services" at bounding box center [597, 448] width 576 height 10
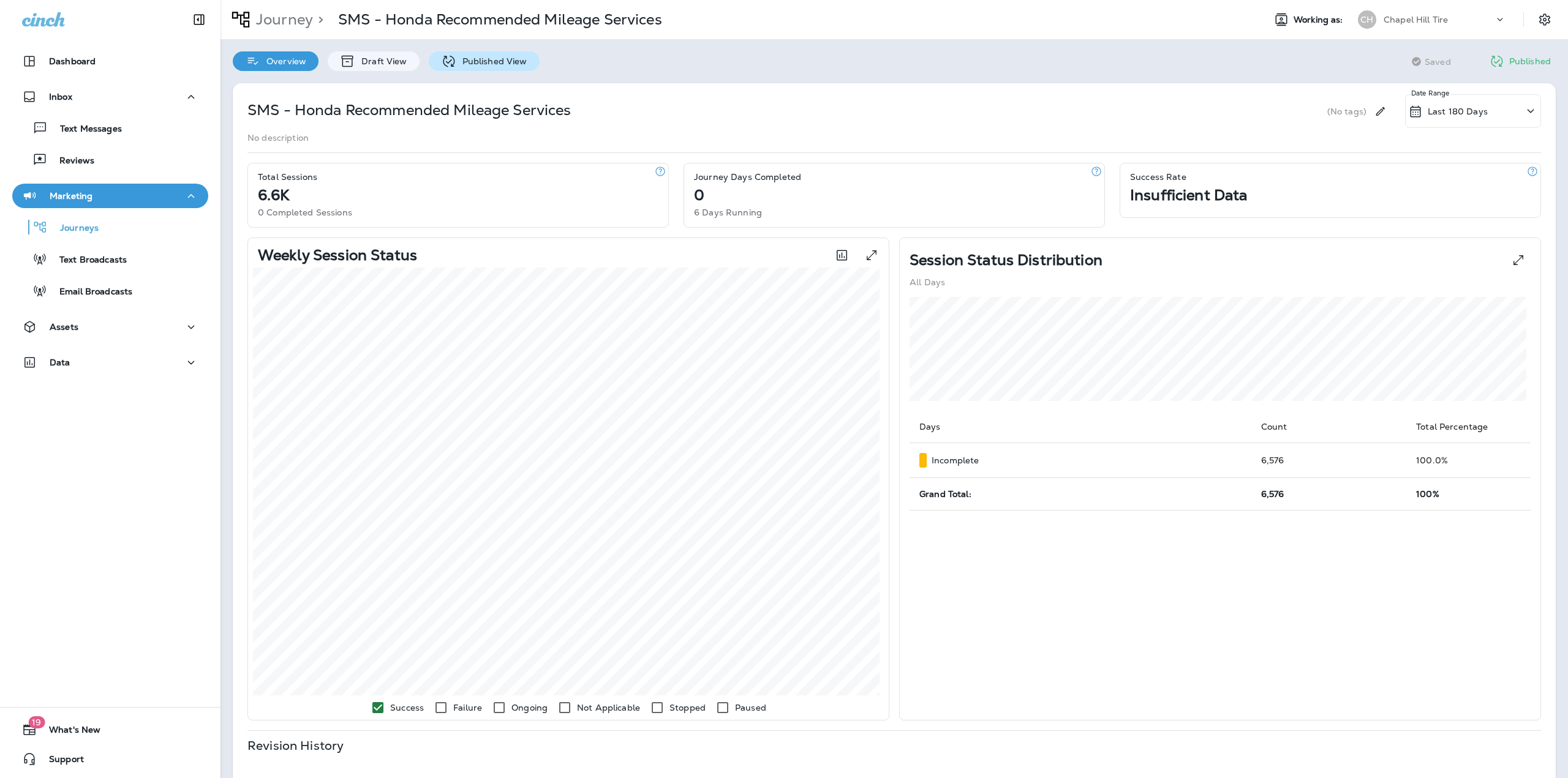
click at [463, 65] on p "Published View" at bounding box center [492, 61] width 71 height 10
